Goal: Check status: Check status

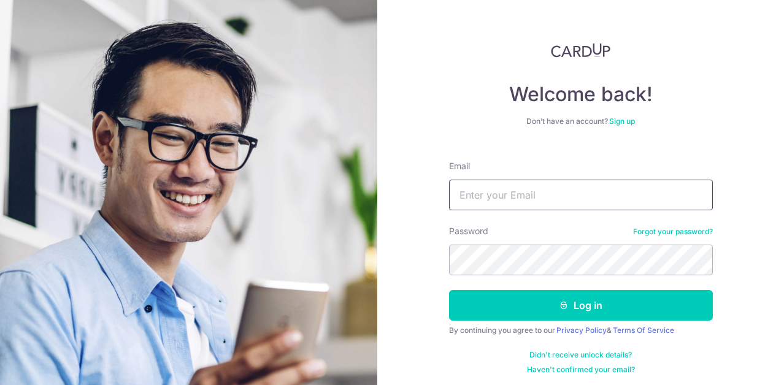
type input "[EMAIL_ADDRESS][DOMAIN_NAME]"
click at [530, 323] on form "Email admin@smart-awning.com Password Forgot your password? Log in By continuin…" at bounding box center [581, 263] width 264 height 224
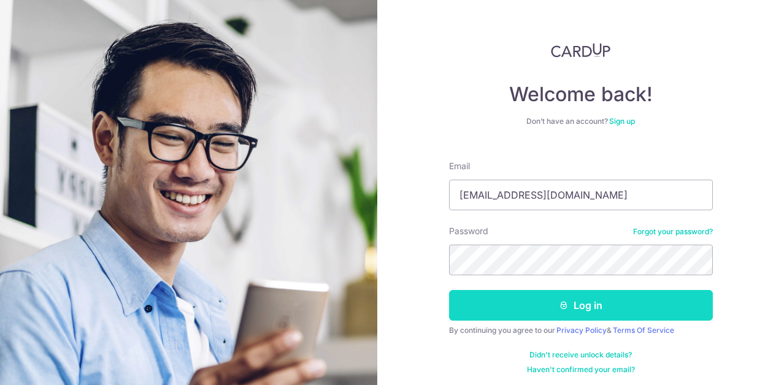
click at [532, 307] on button "Log in" at bounding box center [581, 305] width 264 height 31
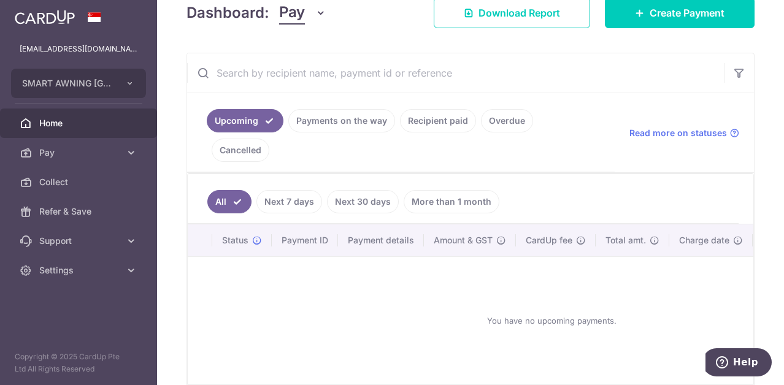
click at [366, 123] on link "Payments on the way" at bounding box center [341, 120] width 107 height 23
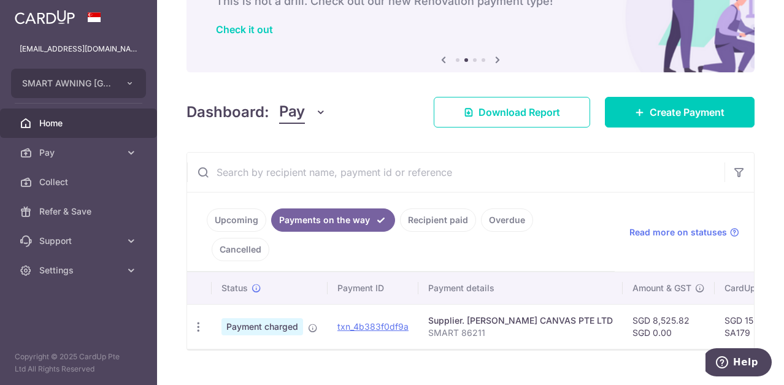
click at [430, 218] on link "Recipient paid" at bounding box center [438, 220] width 76 height 23
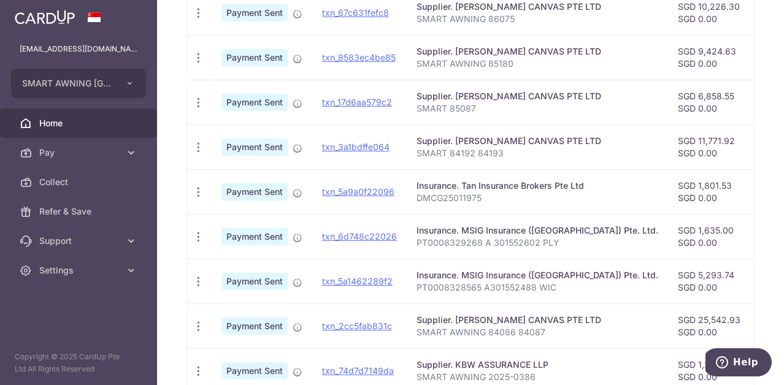
scroll to position [514, 0]
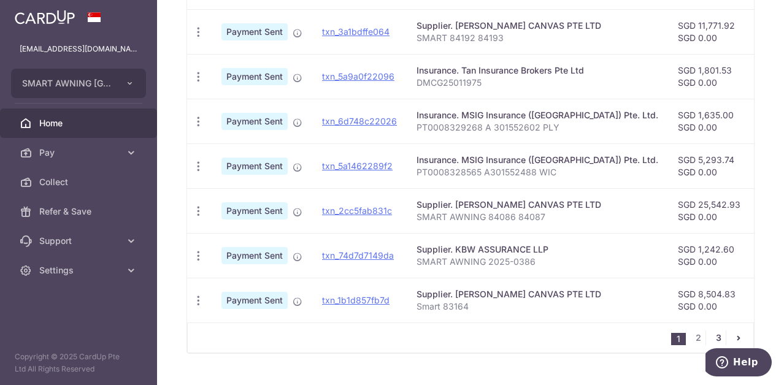
click at [714, 331] on link "3" at bounding box center [718, 338] width 15 height 15
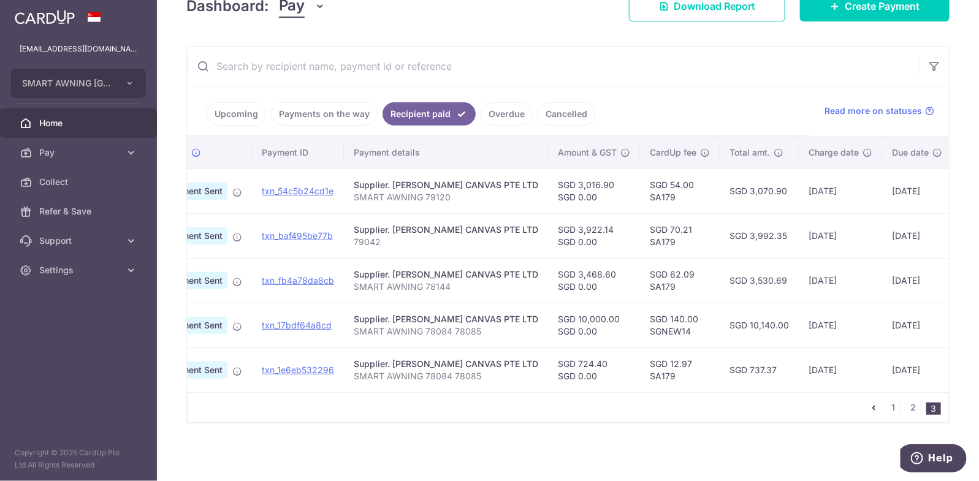
scroll to position [0, 60]
drag, startPoint x: 783, startPoint y: 25, endPoint x: 641, endPoint y: 427, distance: 426.5
click at [641, 385] on div "× Pause Schedule Pause all future payments in this series Pause just this one p…" at bounding box center [568, 240] width 822 height 481
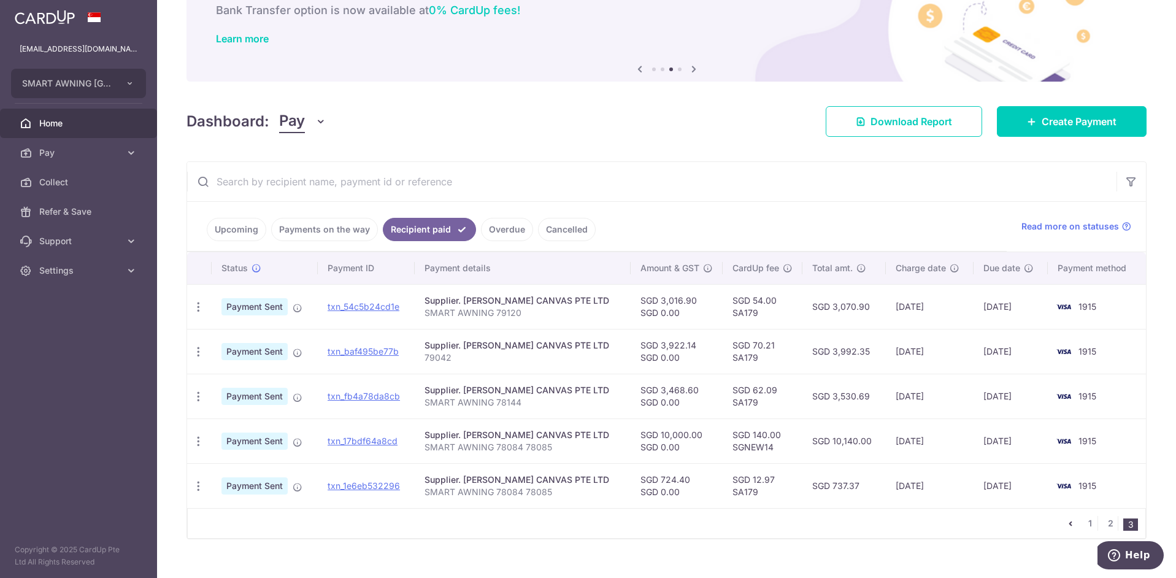
scroll to position [92, 0]
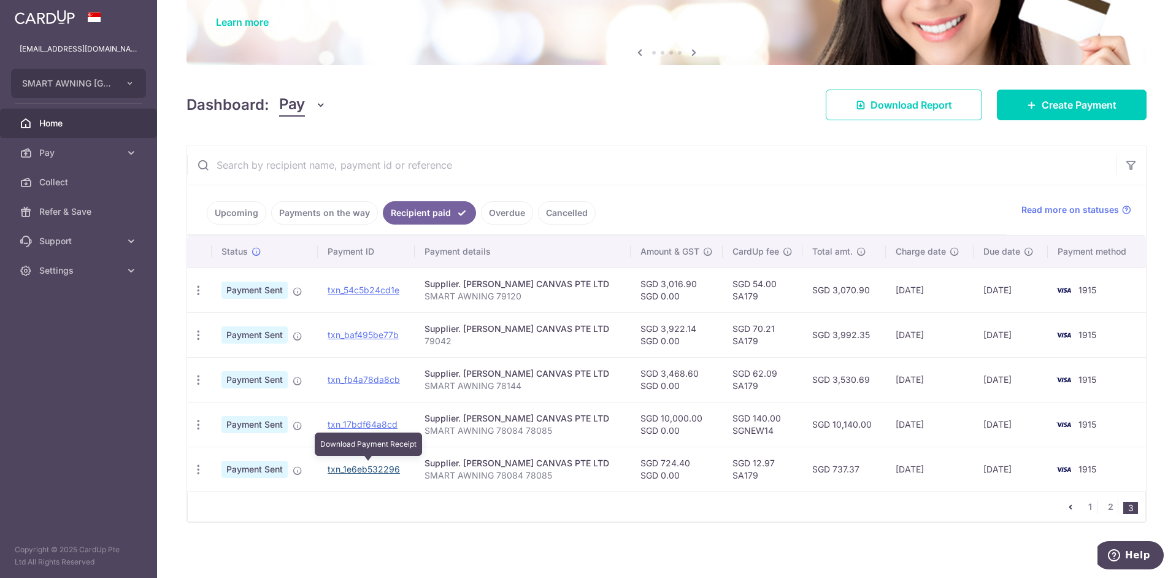
click at [377, 385] on link "txn_1e6eb532296" at bounding box center [363, 469] width 72 height 10
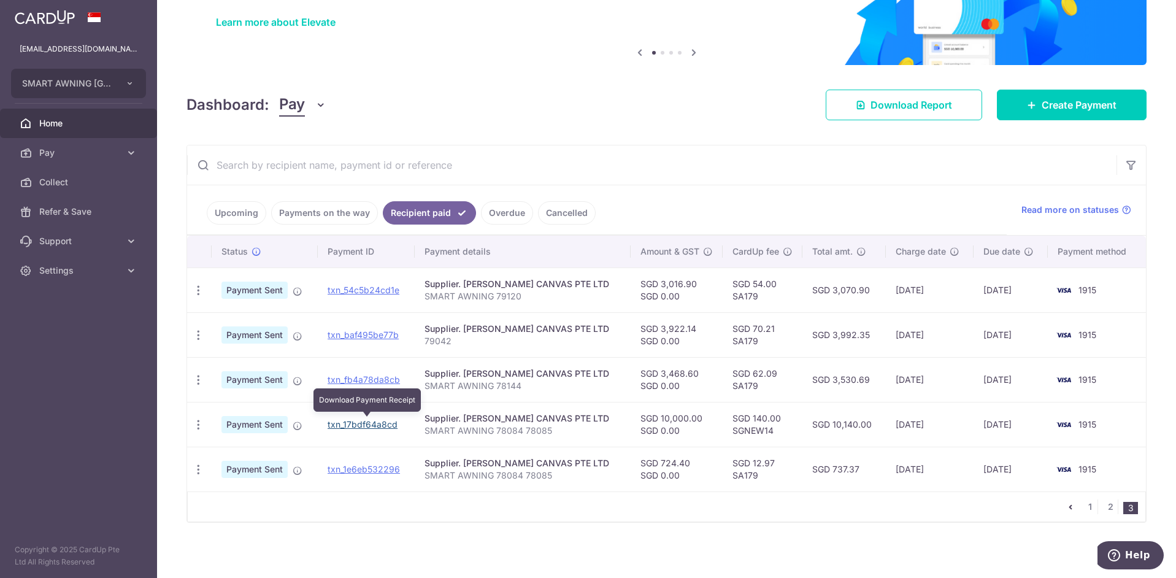
click at [346, 385] on link "txn_17bdf64a8cd" at bounding box center [362, 424] width 70 height 10
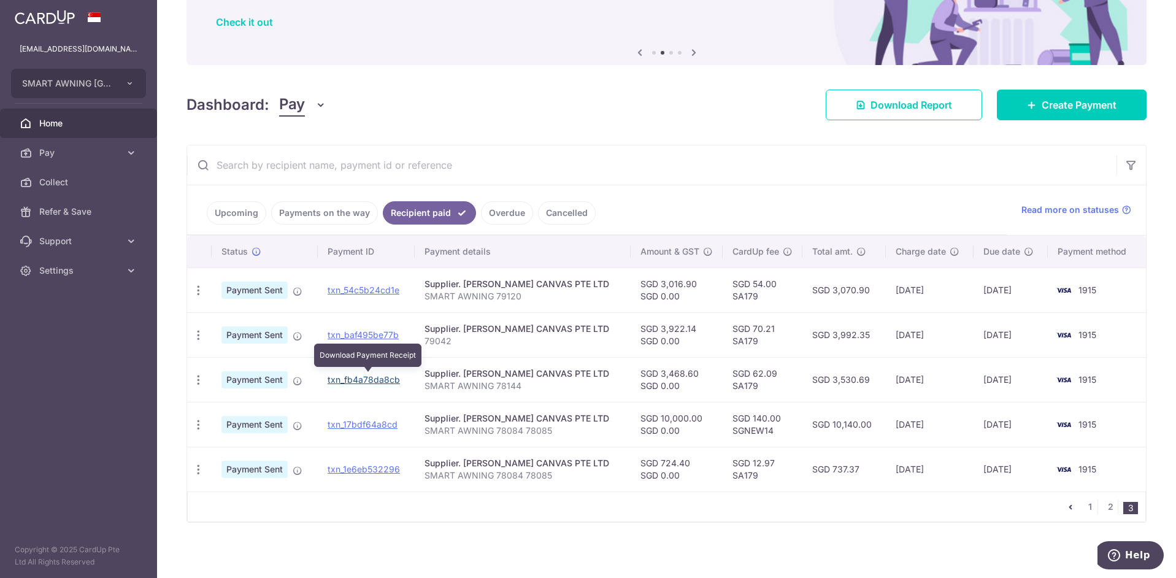
click at [354, 380] on link "txn_fb4a78da8cb" at bounding box center [363, 379] width 72 height 10
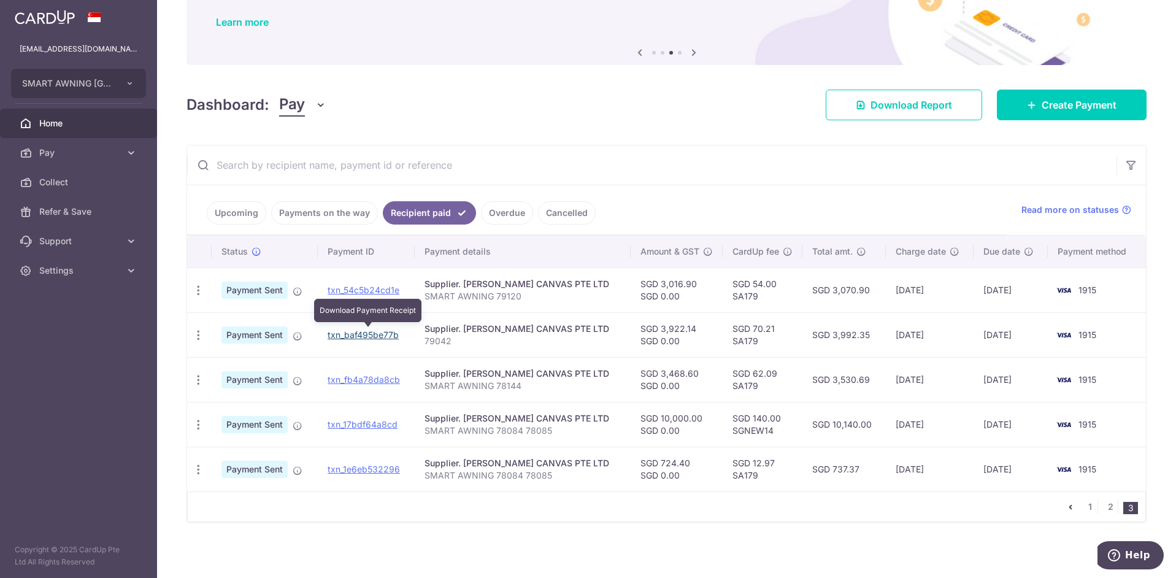
click at [370, 331] on link "txn_baf495be77b" at bounding box center [362, 334] width 71 height 10
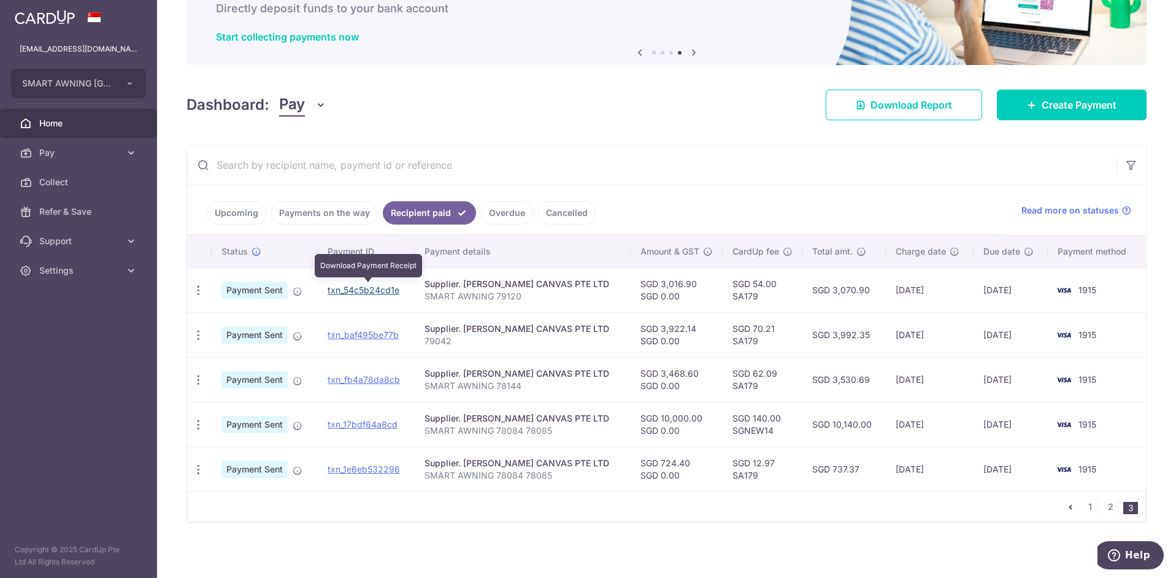
click at [382, 286] on link "txn_54c5b24cd1e" at bounding box center [363, 290] width 72 height 10
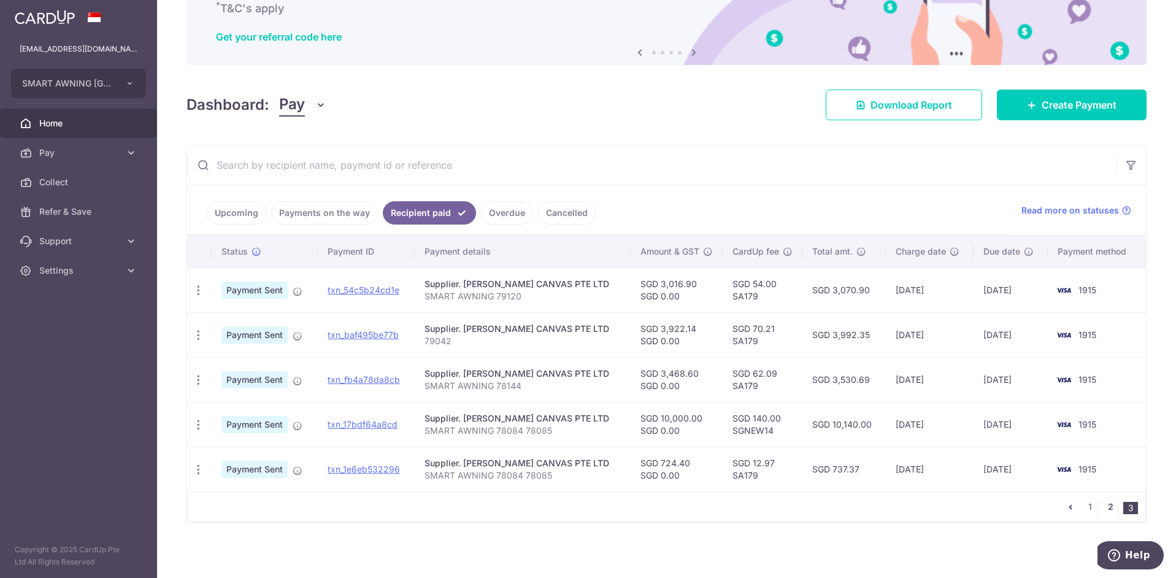
click at [783, 385] on link "2" at bounding box center [1110, 506] width 15 height 15
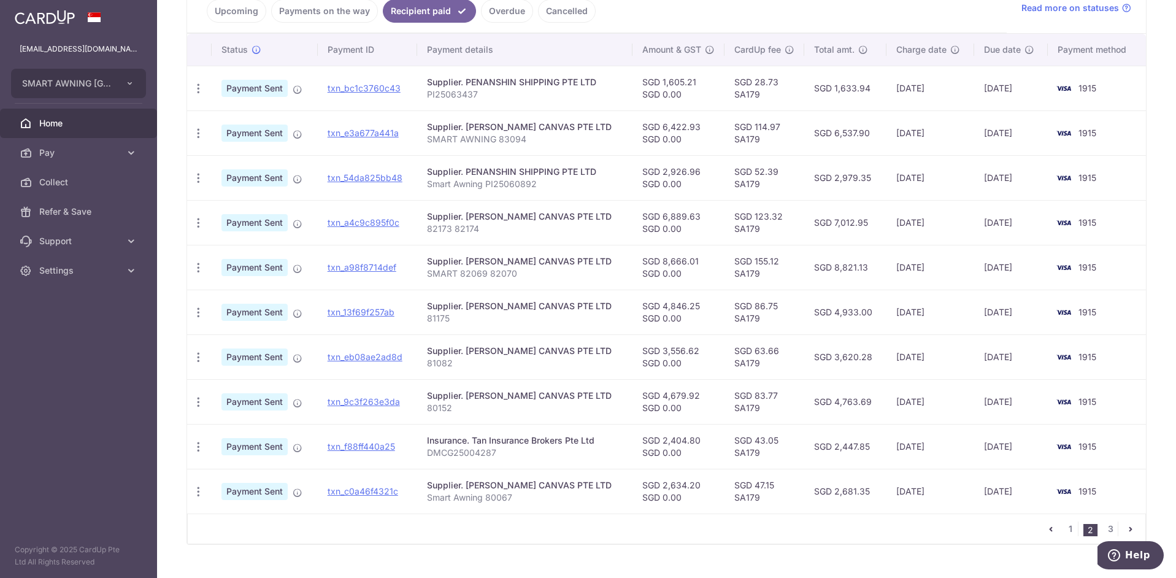
scroll to position [315, 0]
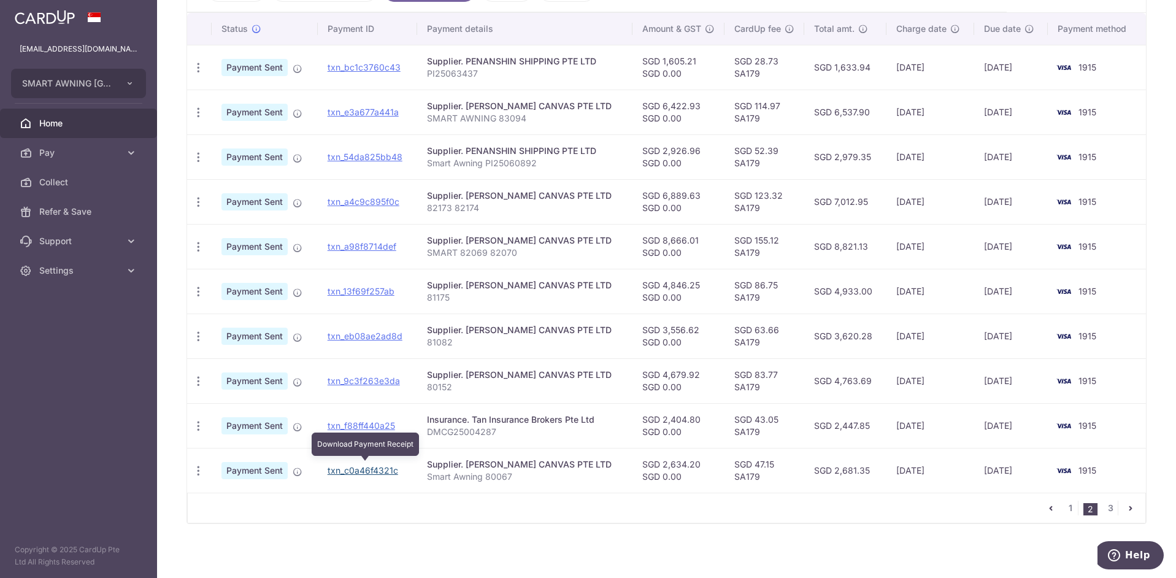
click at [366, 385] on link "txn_c0a46f4321c" at bounding box center [362, 470] width 71 height 10
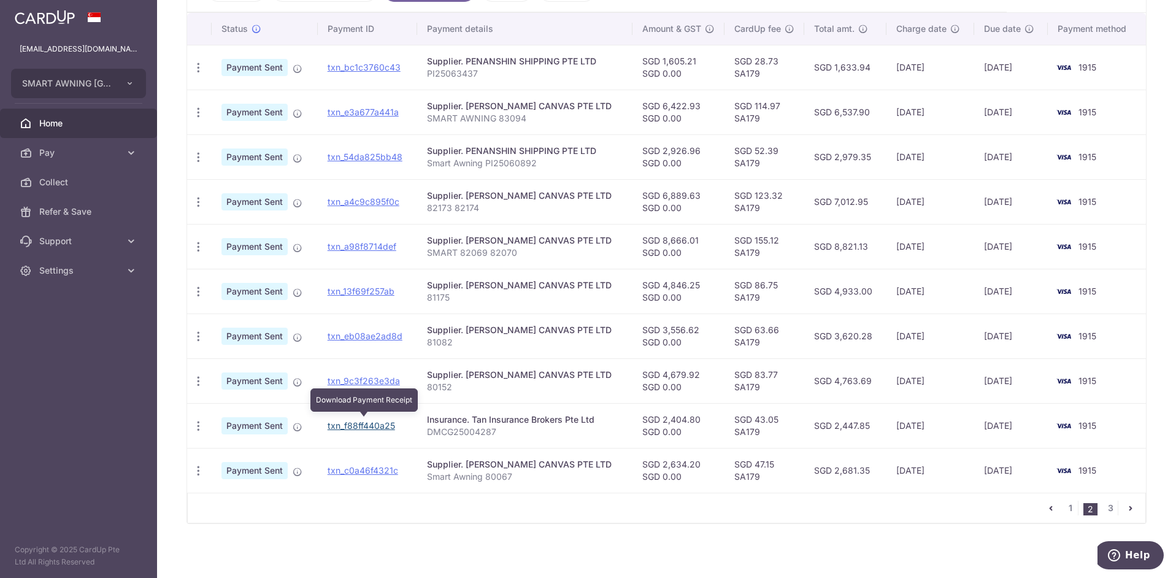
click at [370, 385] on link "txn_f88ff440a25" at bounding box center [360, 425] width 67 height 10
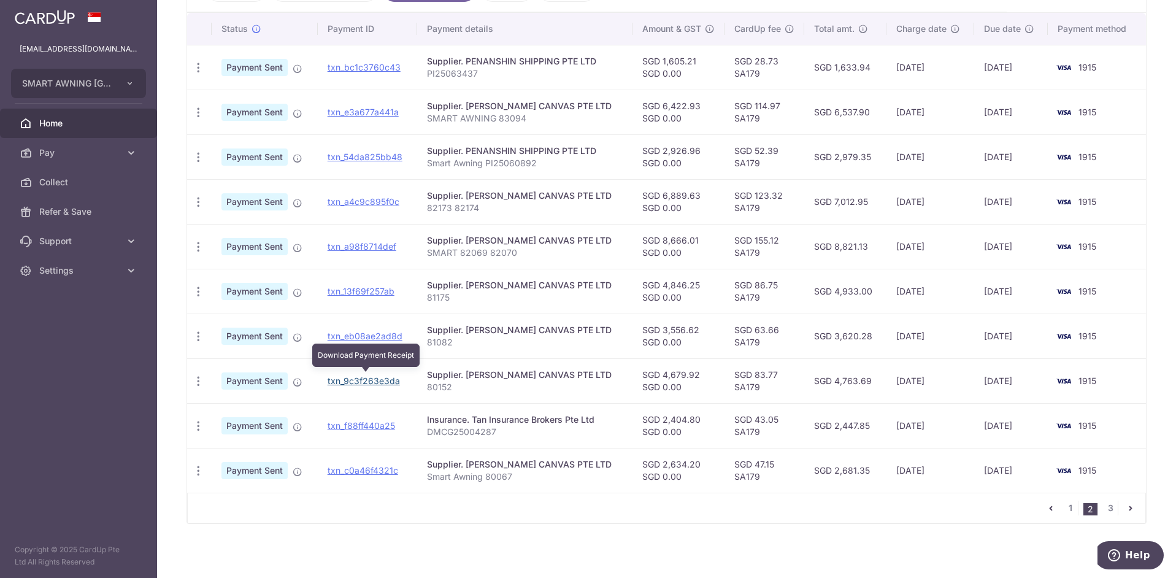
click at [374, 375] on link "txn_9c3f263e3da" at bounding box center [363, 380] width 72 height 10
click at [341, 333] on link "txn_eb08ae2ad8d" at bounding box center [364, 336] width 75 height 10
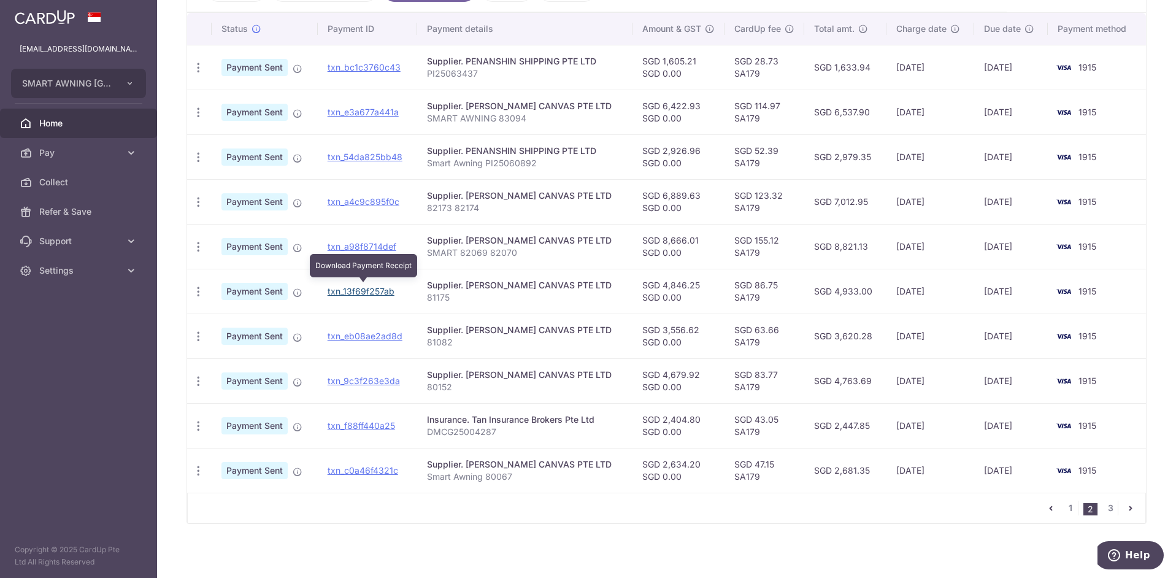
click at [372, 286] on link "txn_13f69f257ab" at bounding box center [360, 291] width 67 height 10
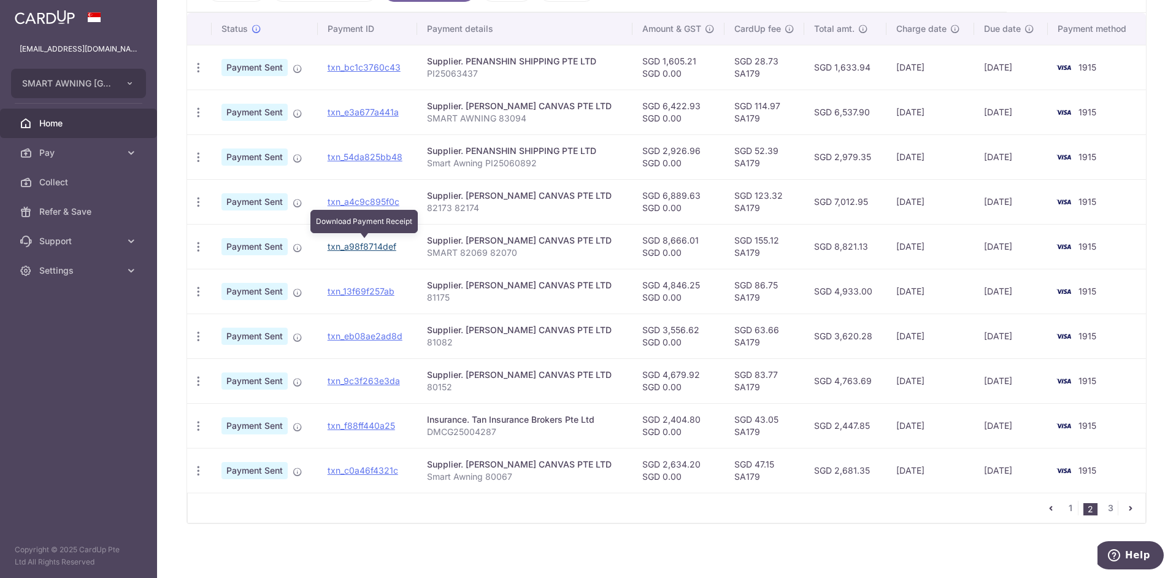
click at [370, 245] on link "txn_a98f8714def" at bounding box center [361, 246] width 69 height 10
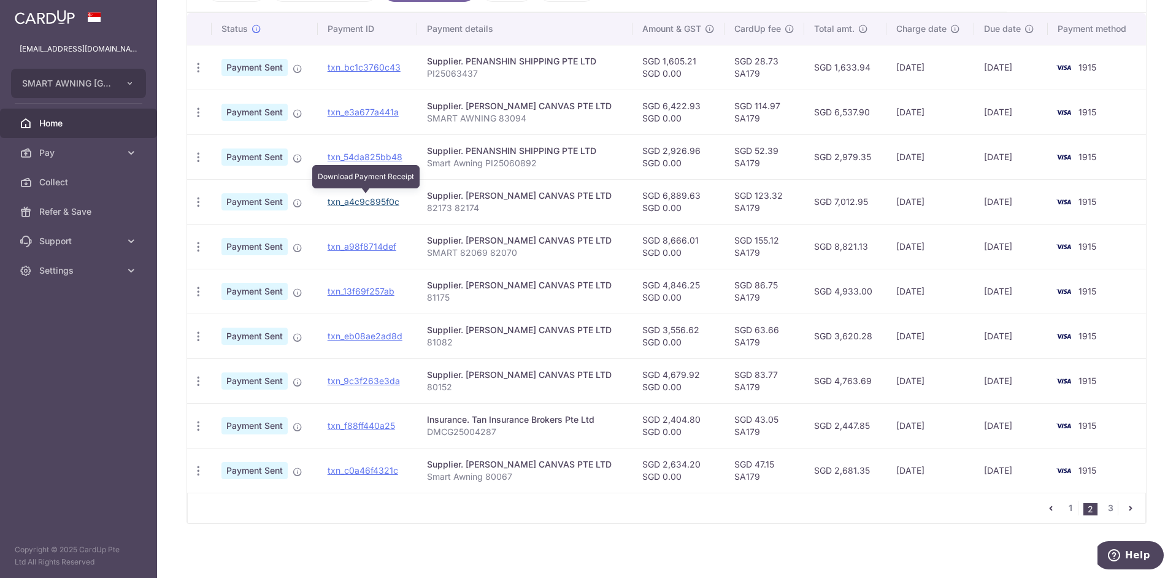
click at [364, 197] on link "txn_a4c9c895f0c" at bounding box center [363, 201] width 72 height 10
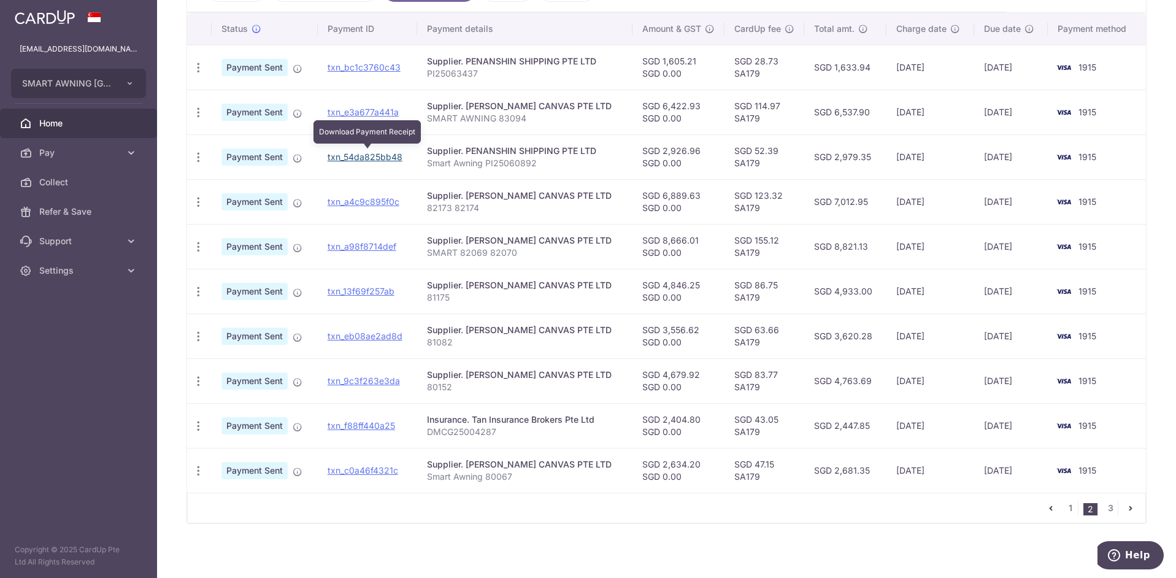
drag, startPoint x: 364, startPoint y: 158, endPoint x: 641, endPoint y: 83, distance: 286.7
click at [364, 158] on link "txn_54da825bb48" at bounding box center [364, 156] width 75 height 10
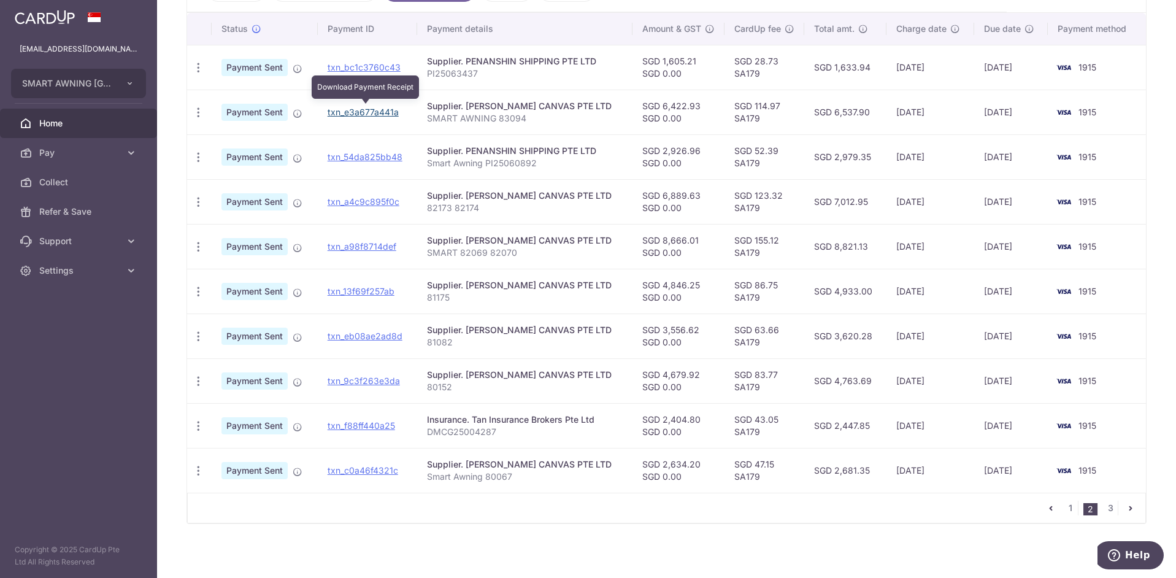
click at [366, 115] on link "txn_e3a677a441a" at bounding box center [362, 112] width 71 height 10
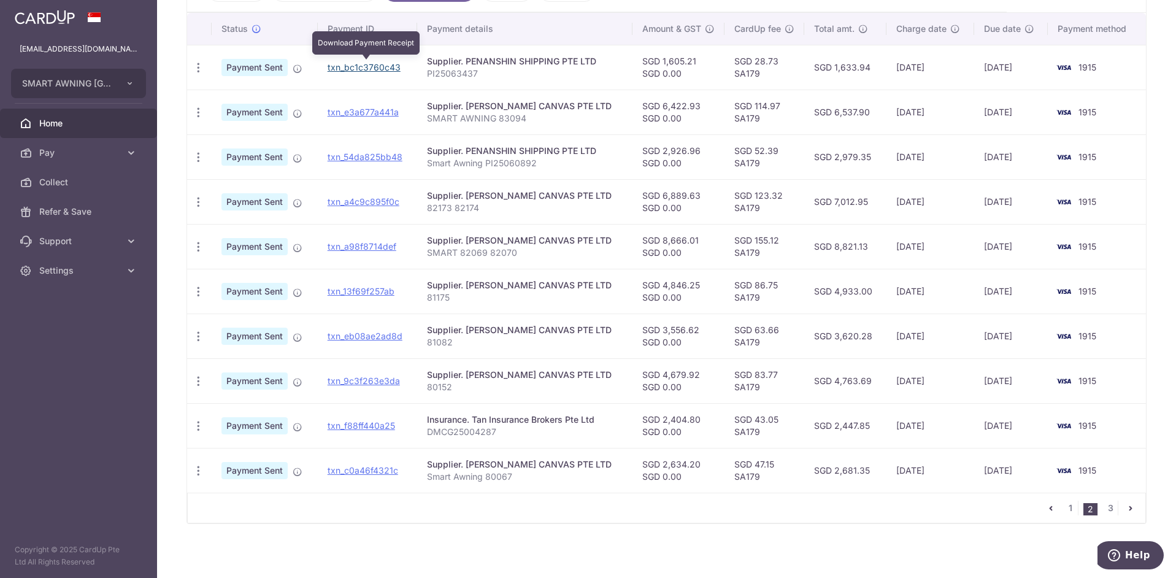
drag, startPoint x: 362, startPoint y: 61, endPoint x: 670, endPoint y: 105, distance: 310.4
click at [362, 62] on link "txn_bc1c3760c43" at bounding box center [363, 67] width 73 height 10
click at [783, 385] on link "1" at bounding box center [1070, 507] width 15 height 15
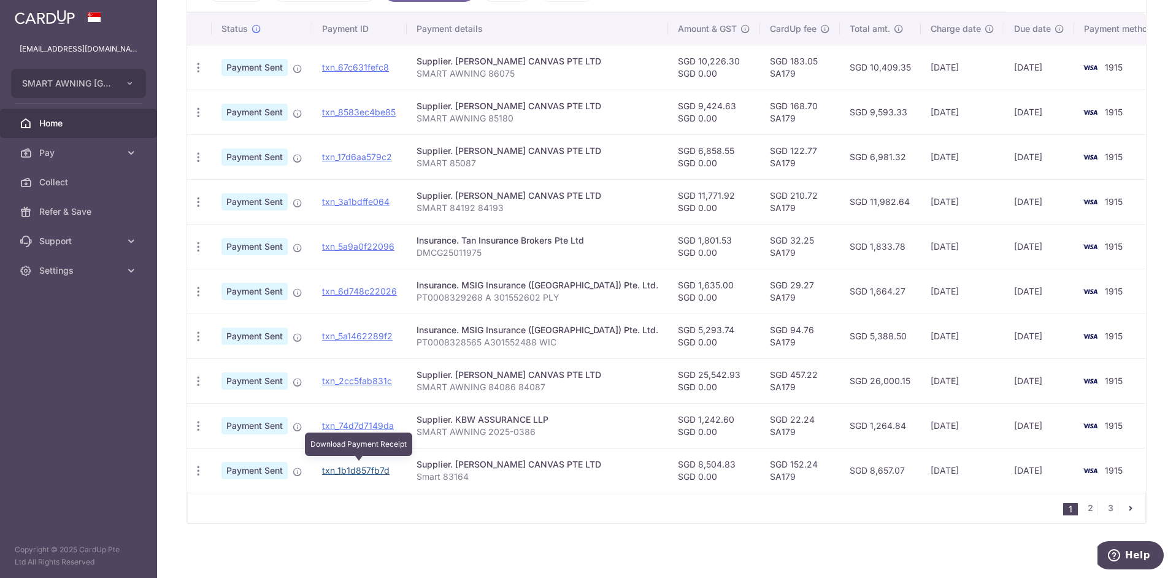
click at [337, 385] on link "txn_1b1d857fb7d" at bounding box center [355, 470] width 67 height 10
click at [362, 385] on link "txn_74d7d7149da" at bounding box center [358, 425] width 72 height 10
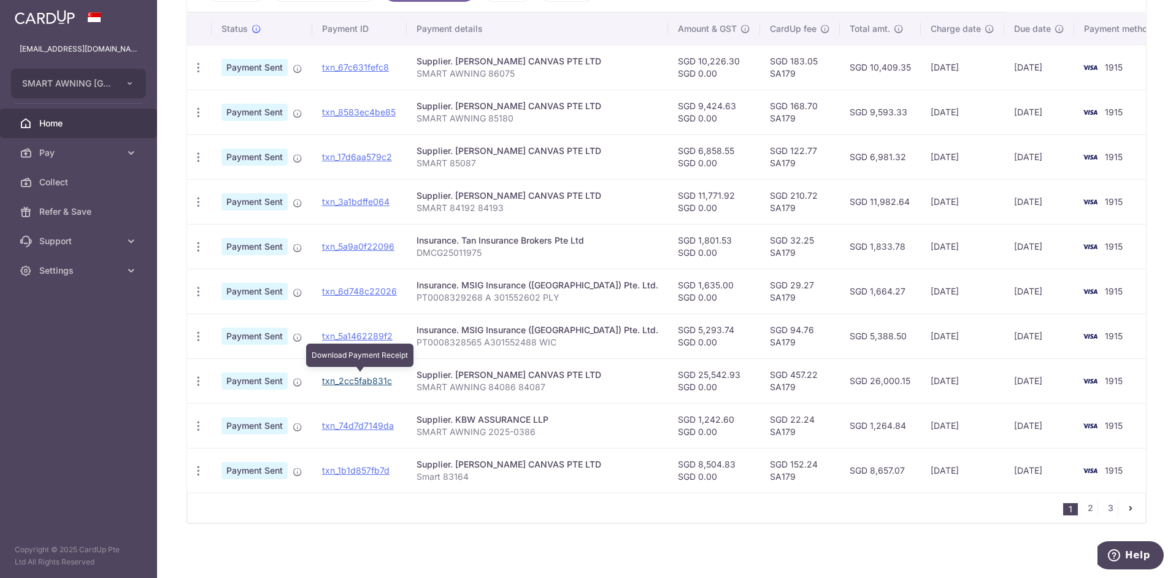
drag, startPoint x: 364, startPoint y: 381, endPoint x: 672, endPoint y: 98, distance: 418.4
click at [363, 381] on link "txn_2cc5fab831c" at bounding box center [357, 380] width 70 height 10
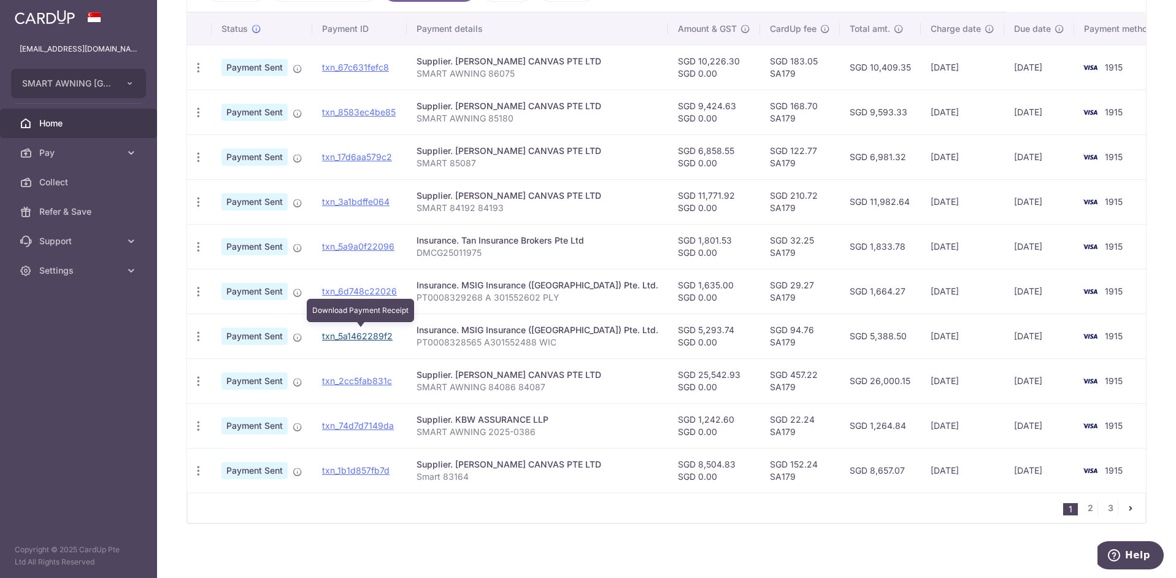
click at [358, 335] on link "txn_5a1462289f2" at bounding box center [357, 336] width 71 height 10
click at [357, 281] on td "txn_6d748c22026 Download Payment Receipt" at bounding box center [359, 291] width 94 height 45
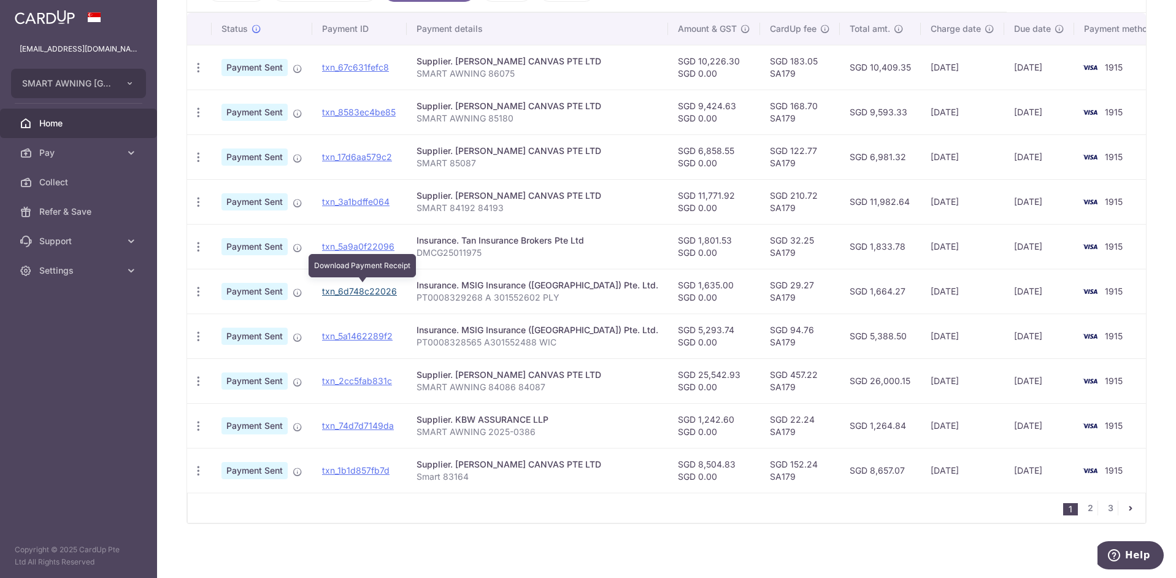
click at [353, 289] on link "txn_6d748c22026" at bounding box center [359, 291] width 75 height 10
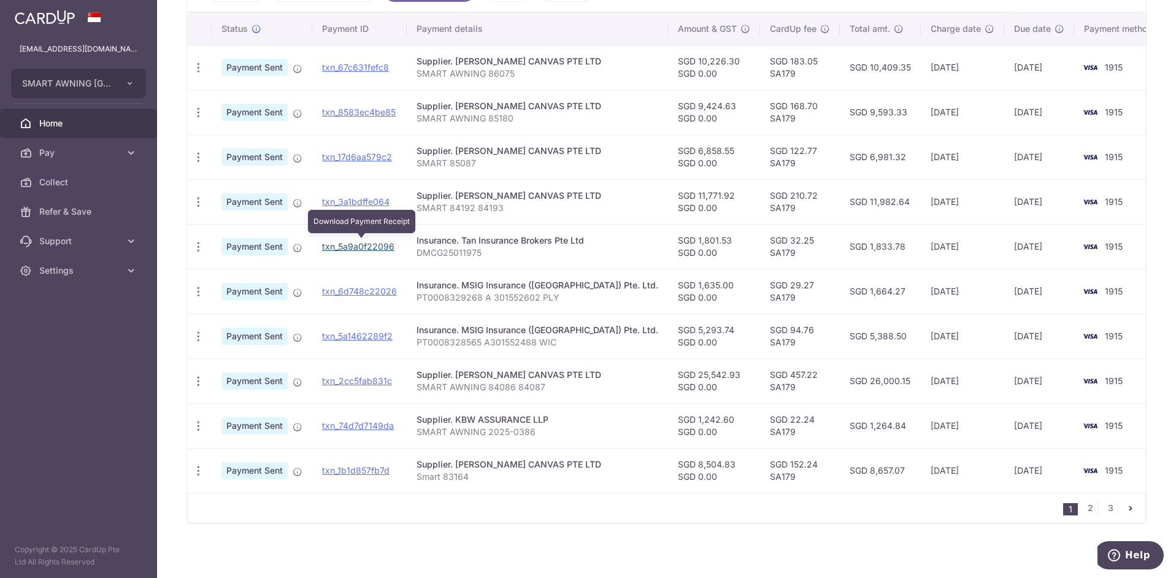
click at [348, 247] on link "txn_5a9a0f22096" at bounding box center [358, 246] width 72 height 10
click at [361, 191] on td "txn_3a1bdffe064" at bounding box center [359, 201] width 94 height 45
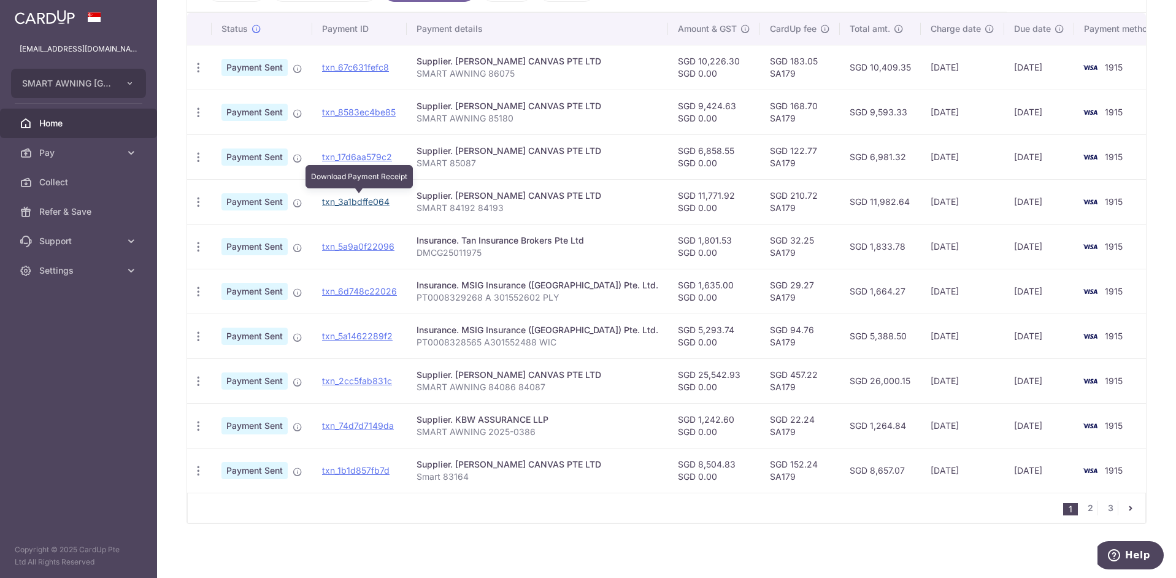
click at [359, 197] on link "txn_3a1bdffe064" at bounding box center [355, 201] width 67 height 10
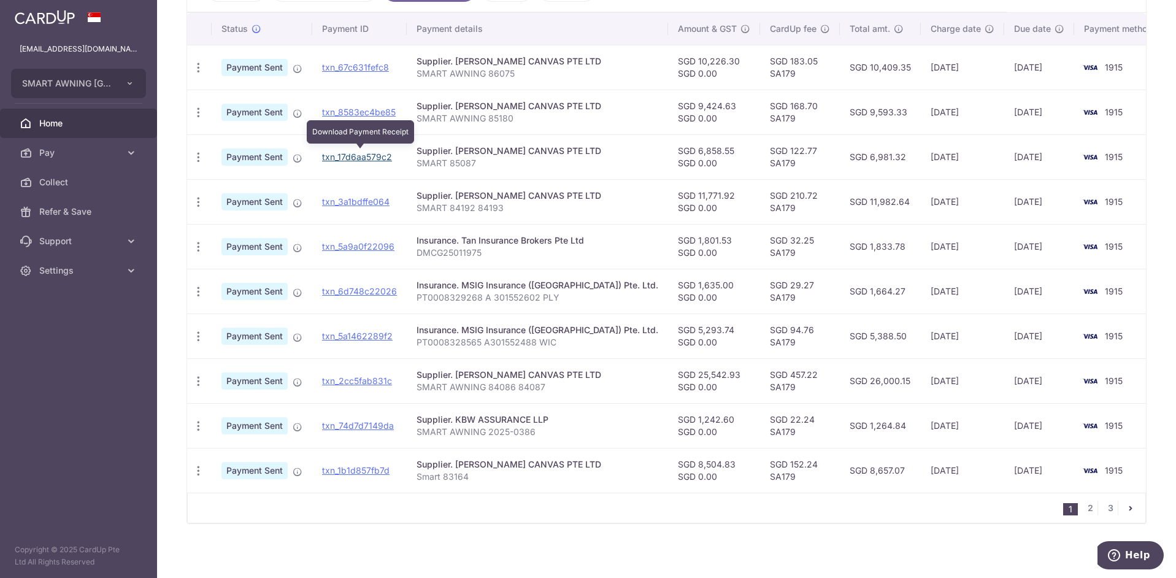
drag, startPoint x: 365, startPoint y: 155, endPoint x: 672, endPoint y: 83, distance: 315.4
click at [365, 155] on link "txn_17d6aa579c2" at bounding box center [357, 156] width 70 height 10
click at [366, 121] on td "txn_8583ec4be85" at bounding box center [359, 112] width 94 height 45
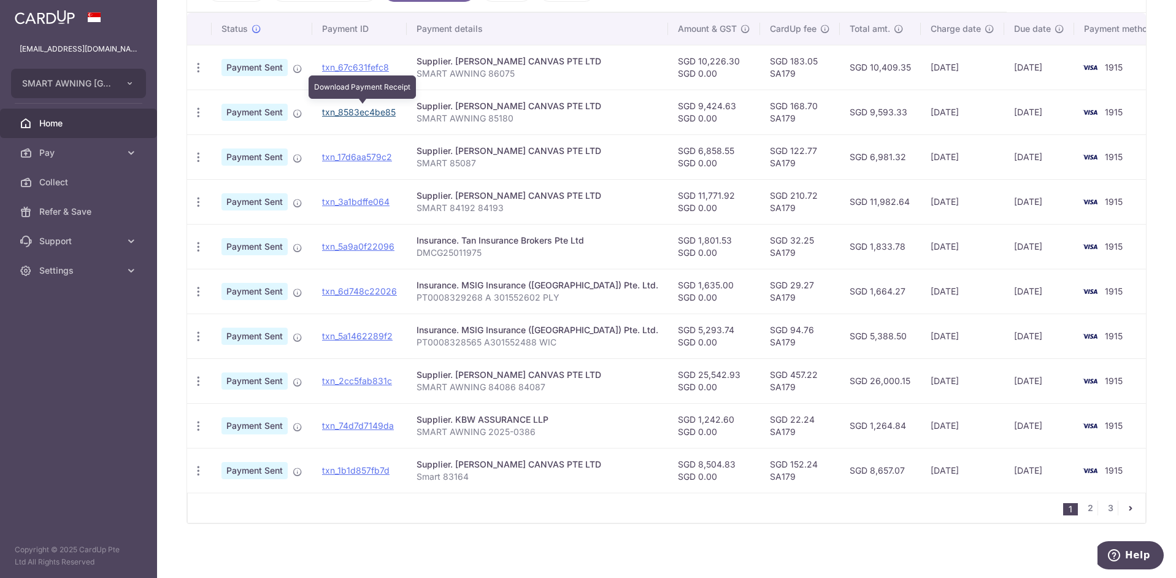
click at [366, 109] on link "txn_8583ec4be85" at bounding box center [359, 112] width 74 height 10
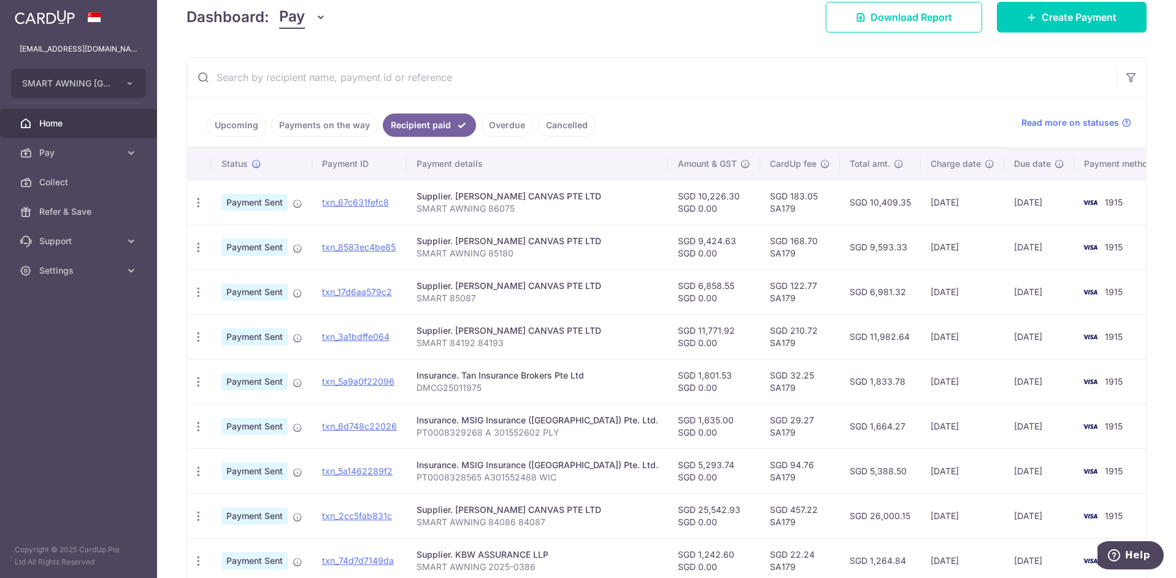
scroll to position [223, 0]
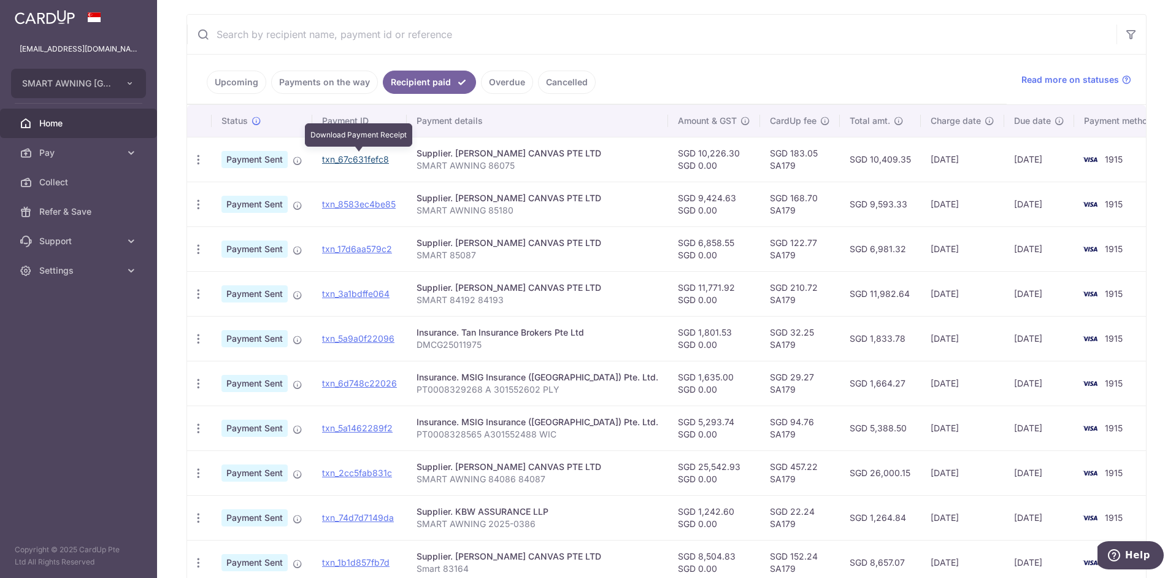
click at [355, 156] on link "txn_67c631fefc8" at bounding box center [355, 159] width 67 height 10
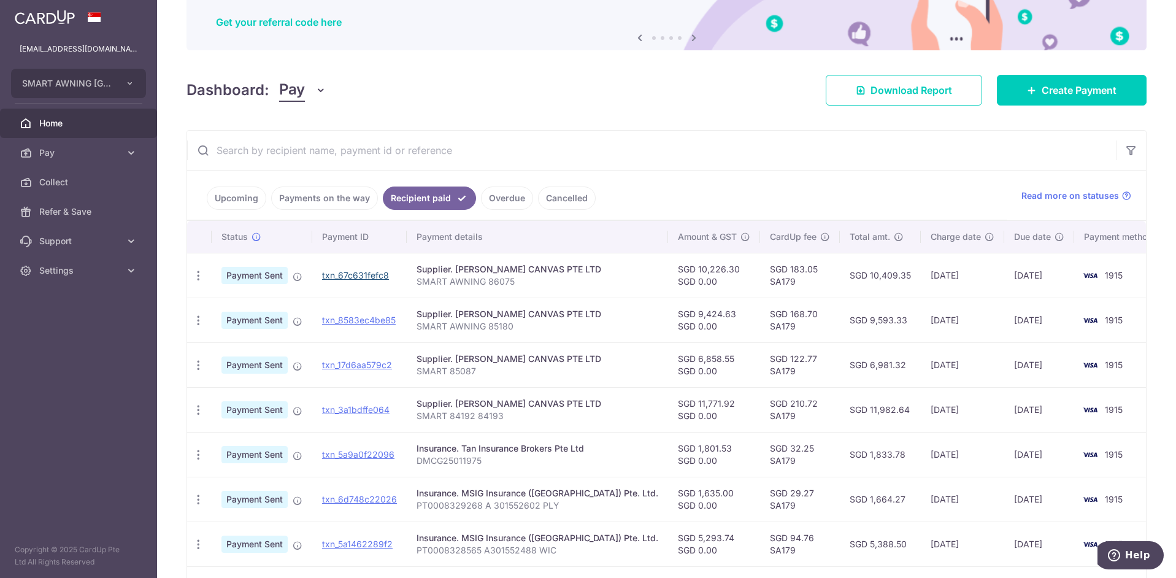
scroll to position [39, 0]
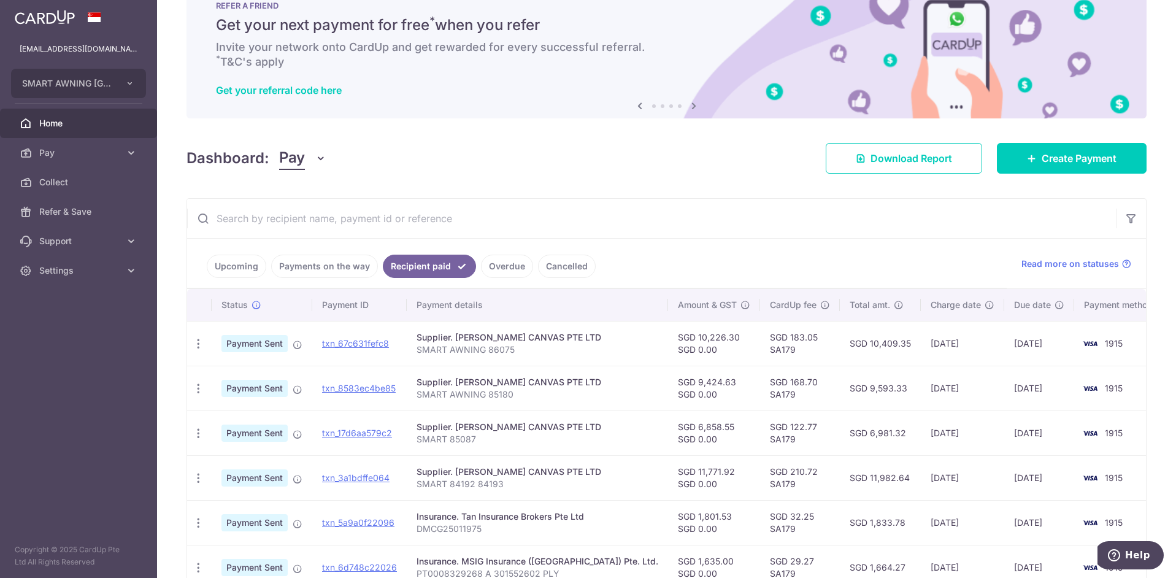
click at [305, 261] on link "Payments on the way" at bounding box center [324, 266] width 107 height 23
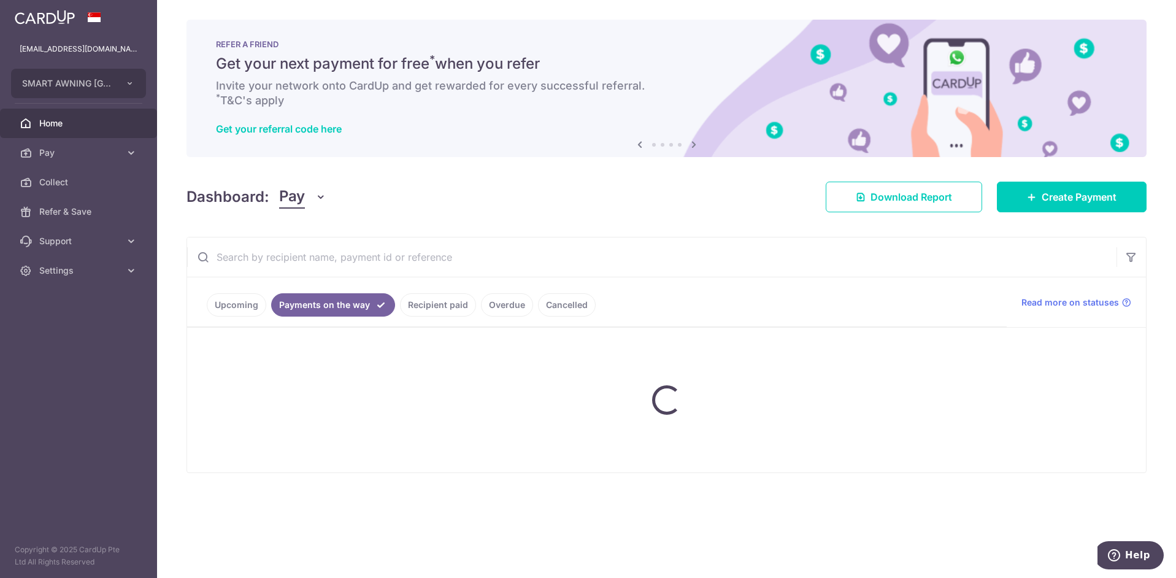
scroll to position [0, 0]
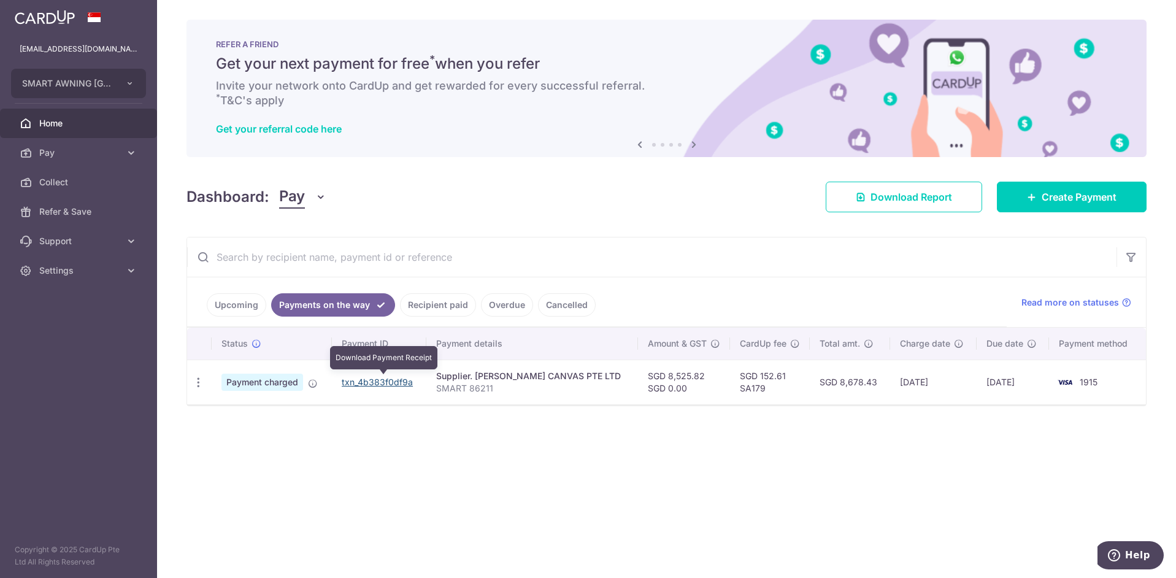
click at [392, 379] on link "txn_4b383f0df9a" at bounding box center [377, 382] width 71 height 10
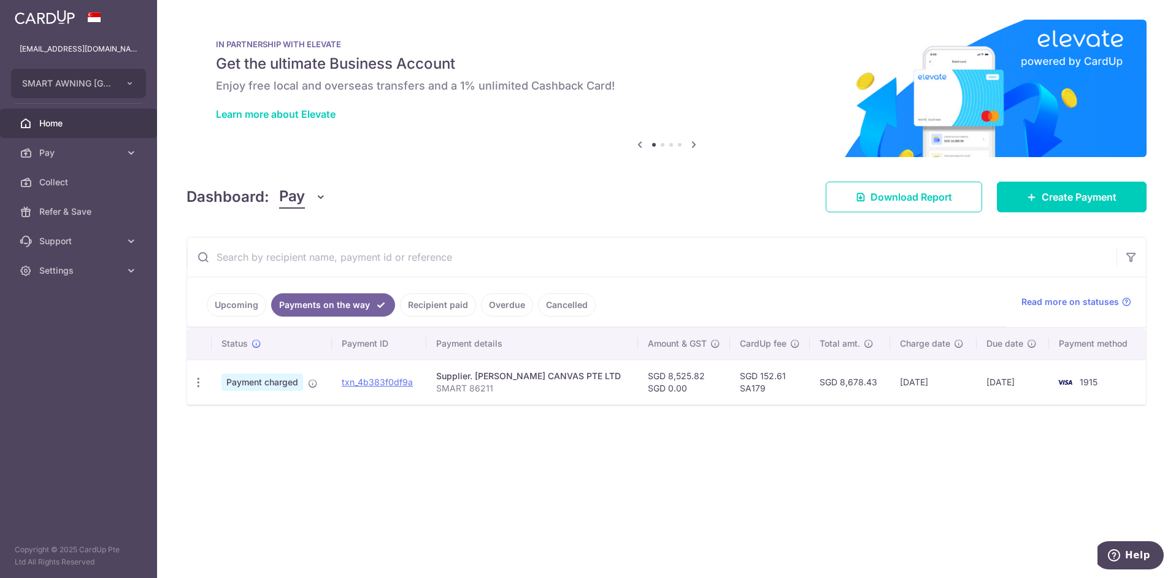
click at [432, 300] on link "Recipient paid" at bounding box center [438, 304] width 76 height 23
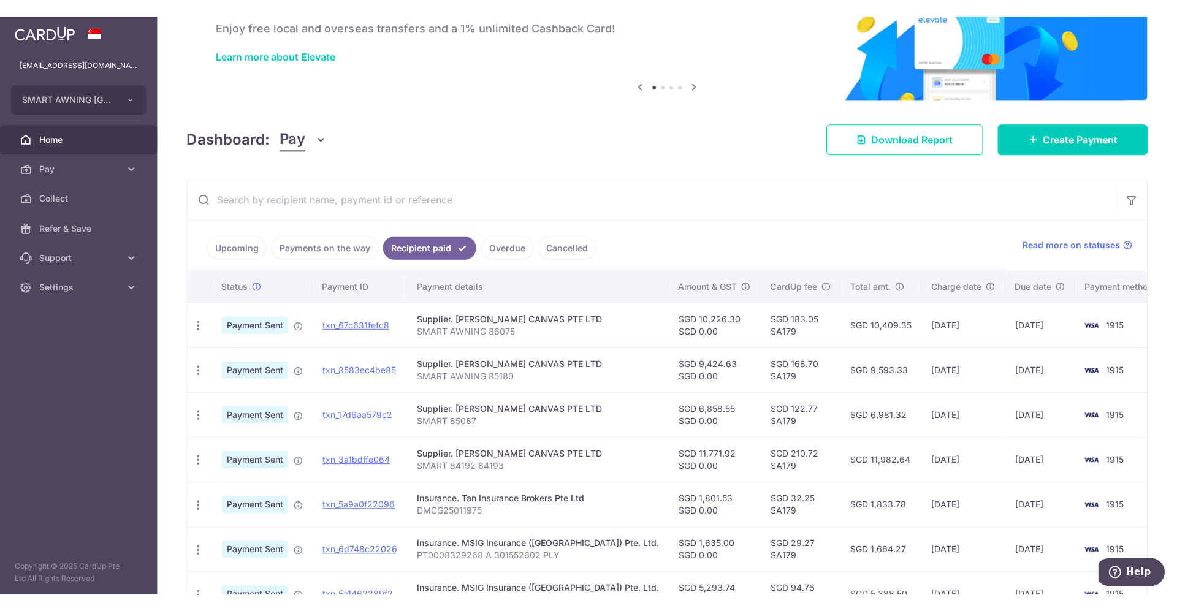
scroll to position [92, 0]
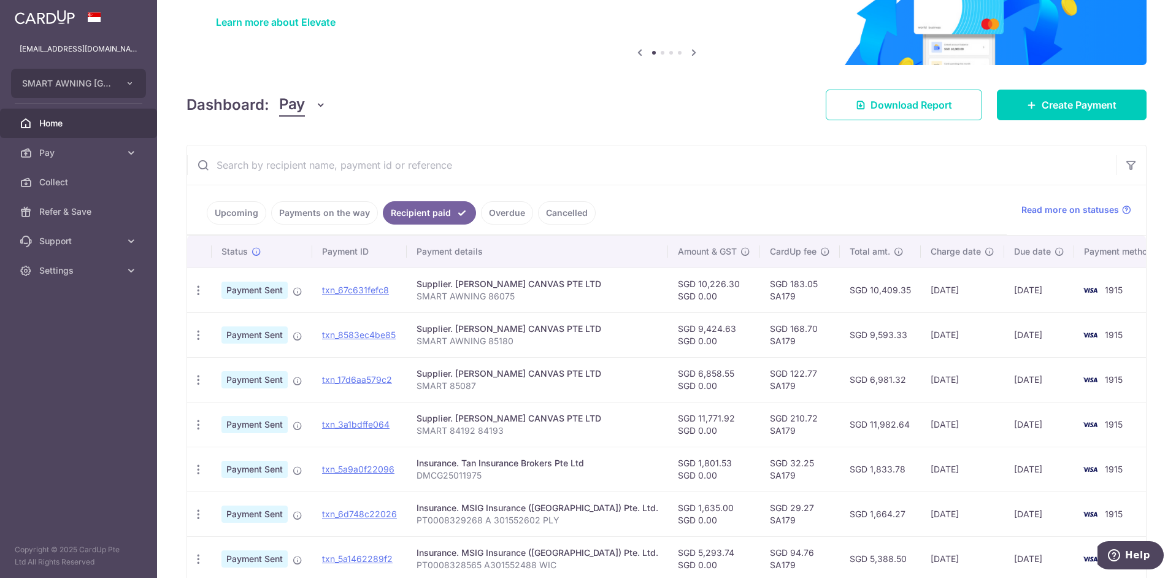
drag, startPoint x: 952, startPoint y: 331, endPoint x: 307, endPoint y: 269, distance: 648.2
click at [234, 274] on tbody "PDF Receipt Payment Sent txn_67c631fefc8 Supplier. [PERSON_NAME] CANVAS PTE LTD…" at bounding box center [677, 491] width 980 height 448
click at [783, 342] on td "1915" at bounding box center [1120, 334] width 93 height 45
drag, startPoint x: 980, startPoint y: 331, endPoint x: 1098, endPoint y: 337, distance: 118.5
click at [783, 337] on tr "PDF Receipt Payment Sent txn_8583ec4be85 Supplier. [PERSON_NAME] CANVAS PTE LTD…" at bounding box center [677, 334] width 980 height 45
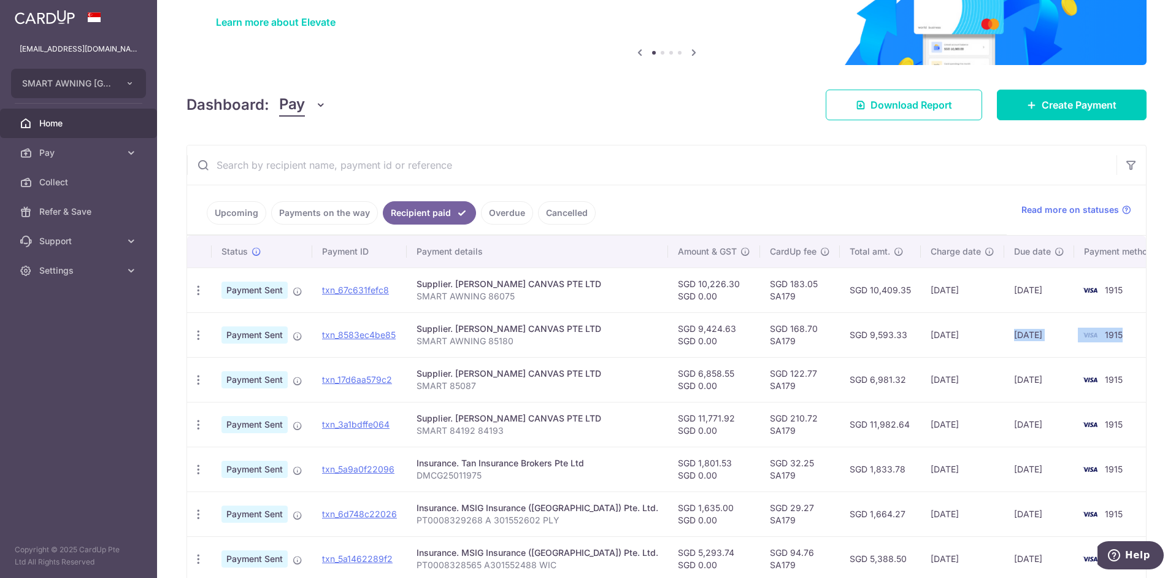
click at [783, 329] on span "1915" at bounding box center [1113, 334] width 18 height 10
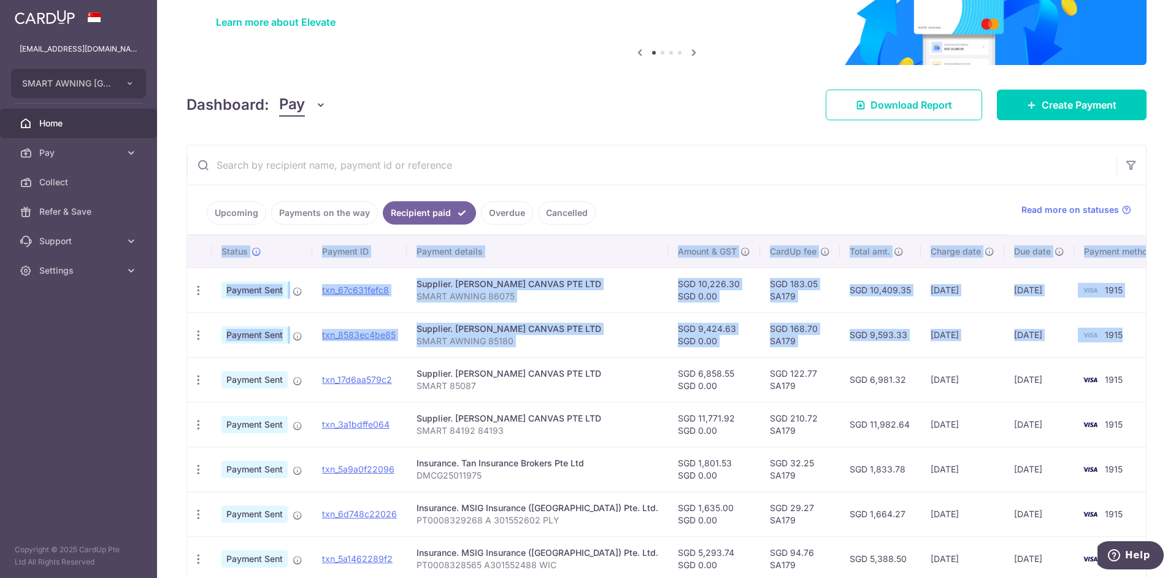
drag, startPoint x: 1101, startPoint y: 339, endPoint x: 185, endPoint y: 281, distance: 918.0
click at [185, 283] on div "× Pause Schedule Pause all future payments in this series Pause just this one p…" at bounding box center [666, 289] width 1019 height 578
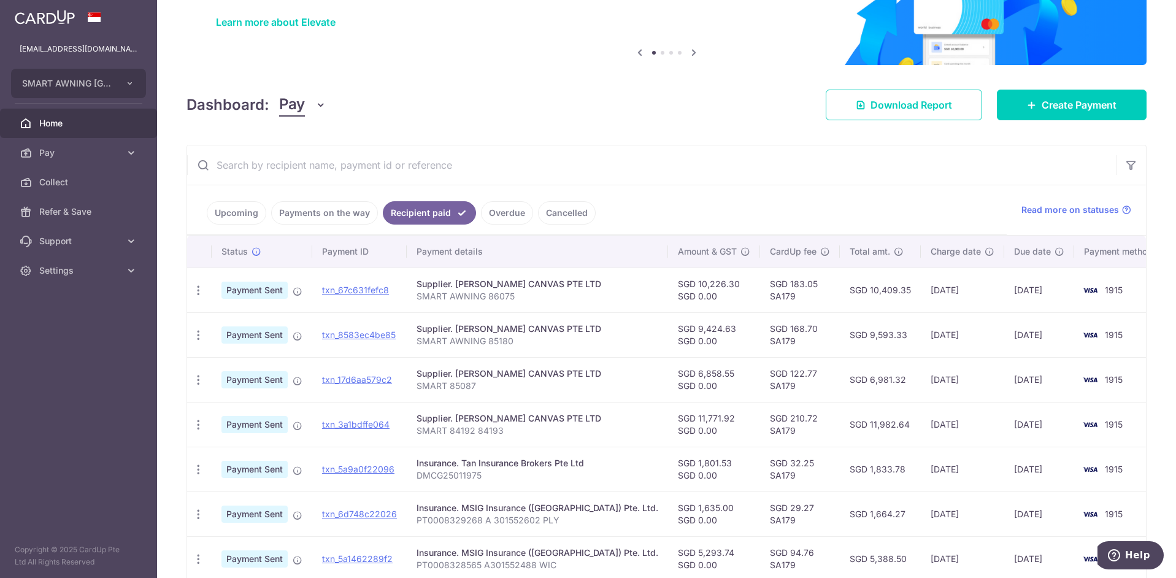
click at [675, 138] on div "× Pause Schedule Pause all future payments in this series Pause just this one p…" at bounding box center [666, 289] width 1019 height 578
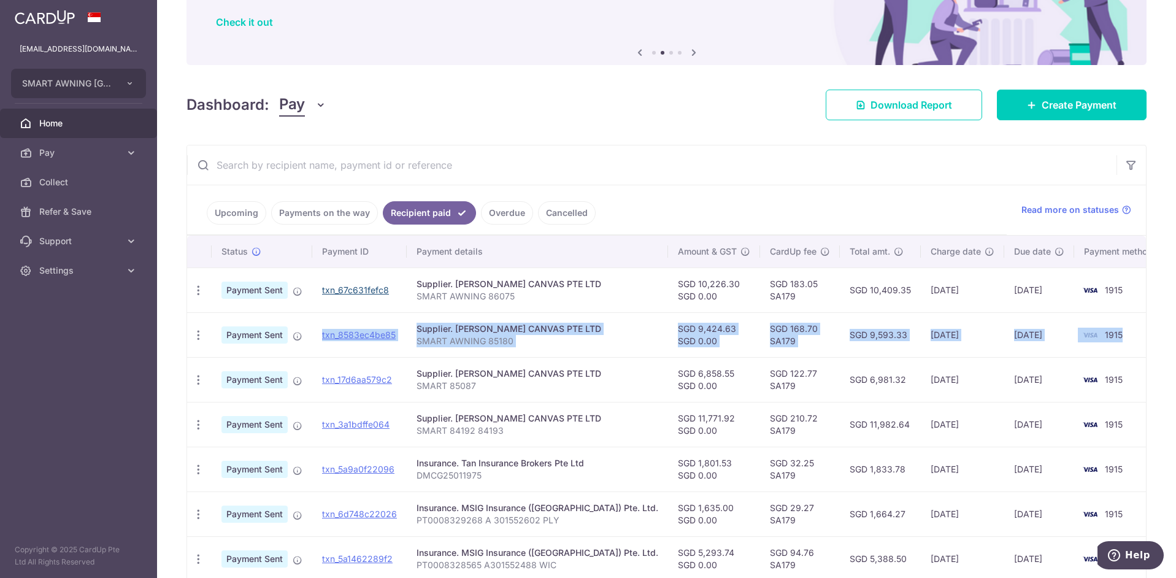
drag, startPoint x: 1108, startPoint y: 340, endPoint x: 372, endPoint y: 286, distance: 737.3
click at [312, 307] on tbody "PDF Receipt Payment Sent txn_67c631fefc8 Supplier. [PERSON_NAME] CANVAS PTE LTD…" at bounding box center [677, 491] width 980 height 448
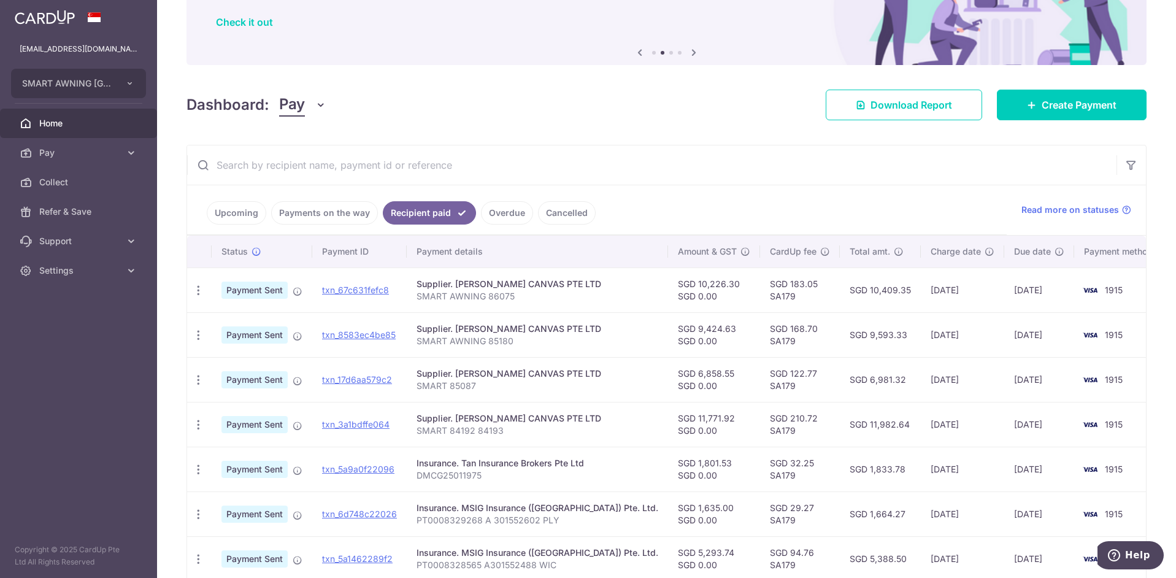
click at [783, 154] on input "text" at bounding box center [651, 164] width 929 height 39
